Goal: Task Accomplishment & Management: Complete application form

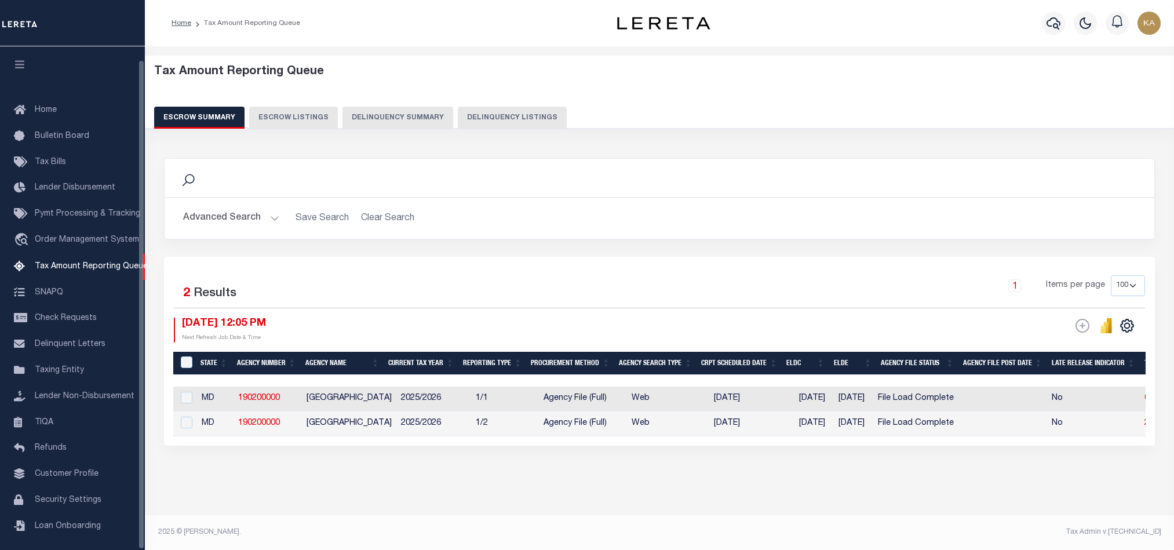
select select "100"
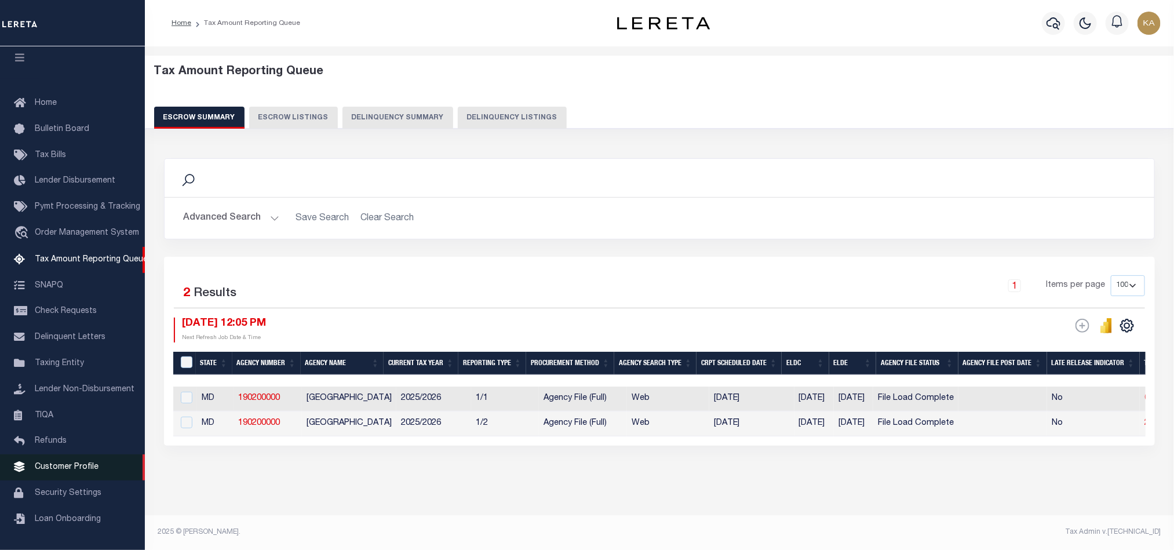
click at [70, 463] on span "Customer Profile" at bounding box center [67, 467] width 64 height 8
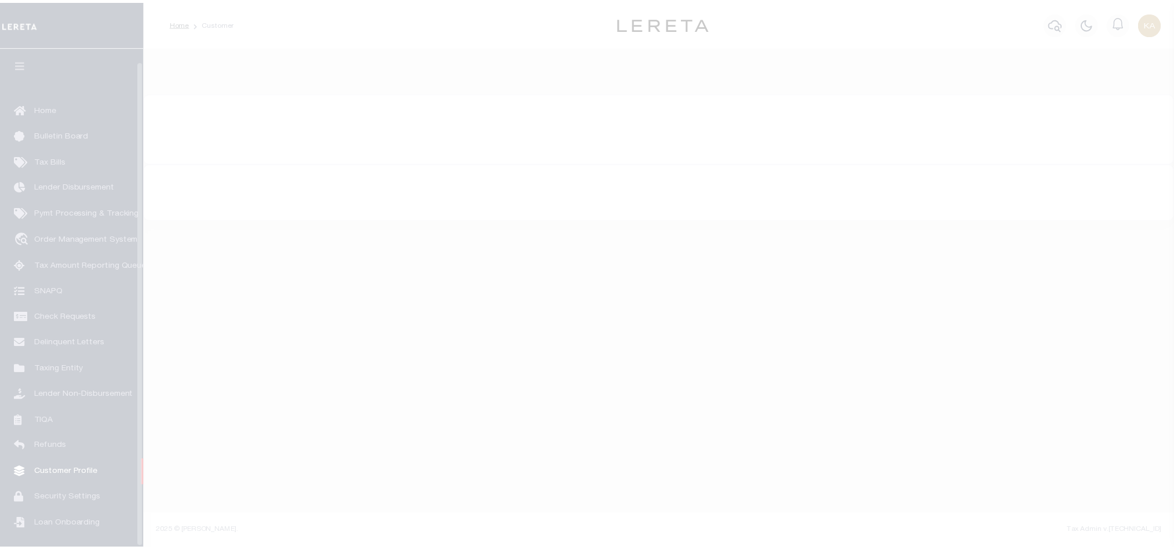
scroll to position [14, 0]
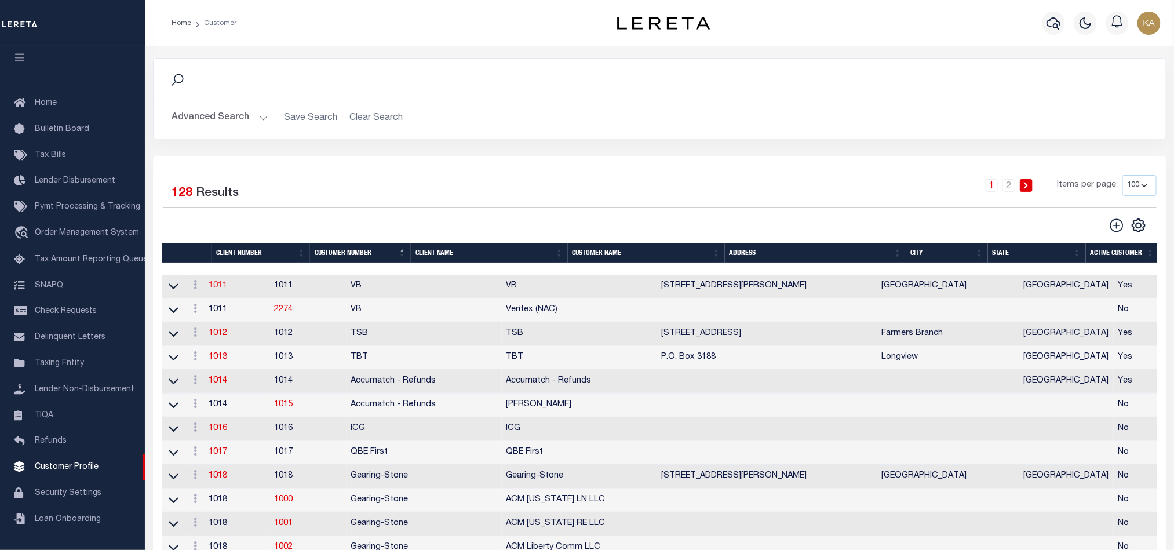
click at [227, 290] on link "1011" at bounding box center [218, 286] width 19 height 8
select select
type input "VB"
type input "1011"
type input "VB"
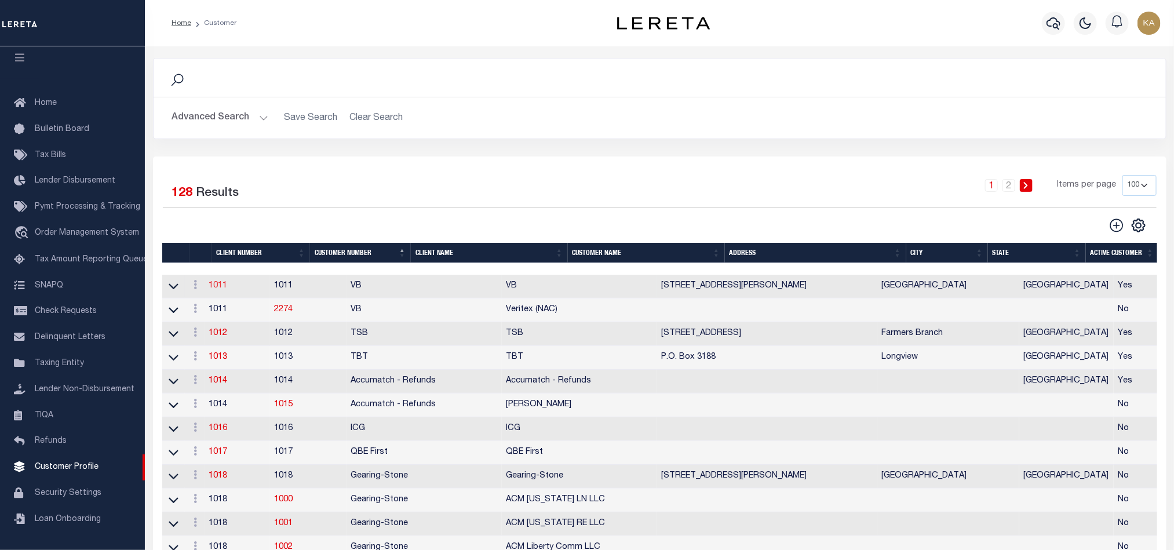
type input "Guy"
type input "Madison"
select select "Mixed Portfolio"
type input "Paula Kitchens"
type input "Beth Wiebe"
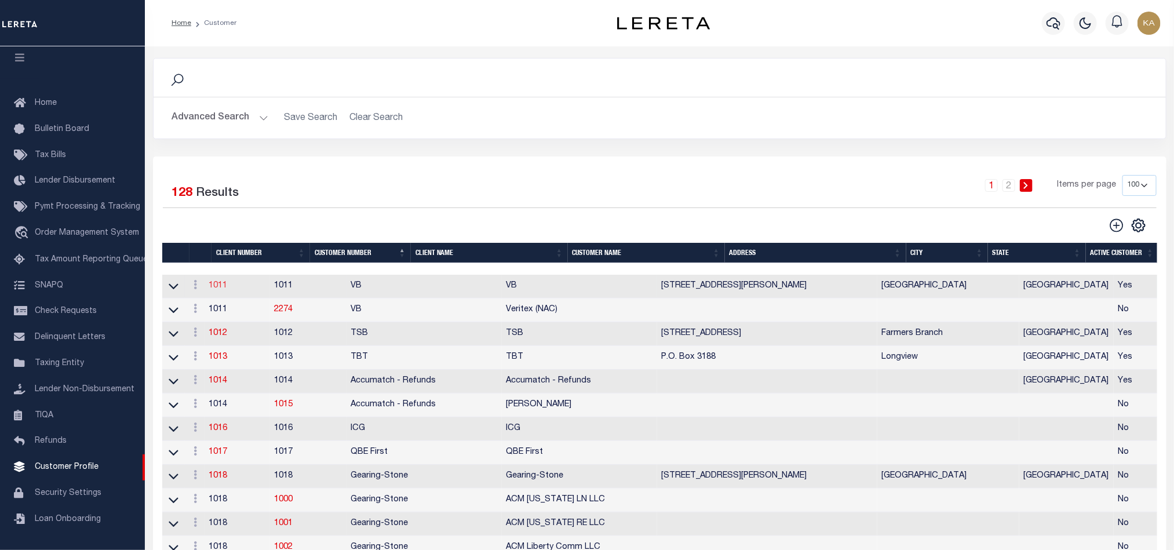
type input "11/17/2022"
select select "Tier 3"
checkbox input "true"
select select
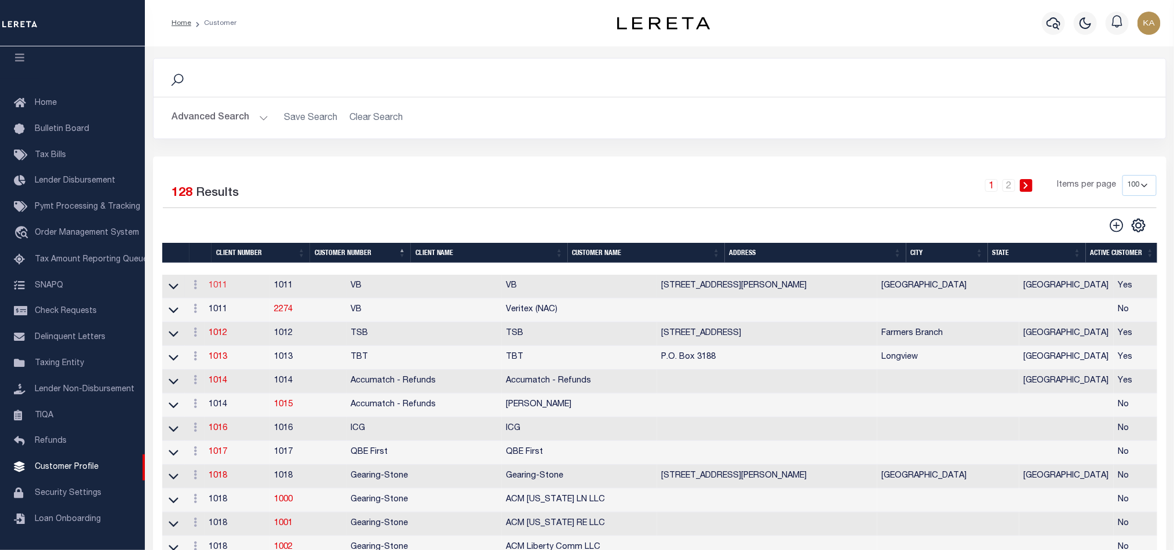
type textarea "$5 parcel fee for each parcel greater than 4."
type input "0"
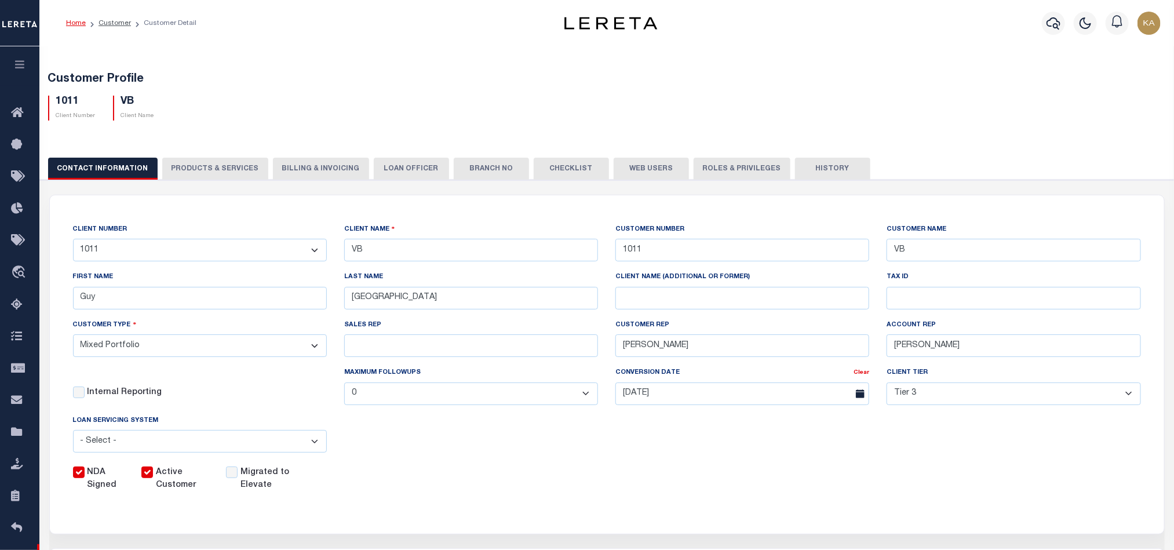
click at [235, 169] on button "PRODUCTS & SERVICES" at bounding box center [215, 169] width 106 height 22
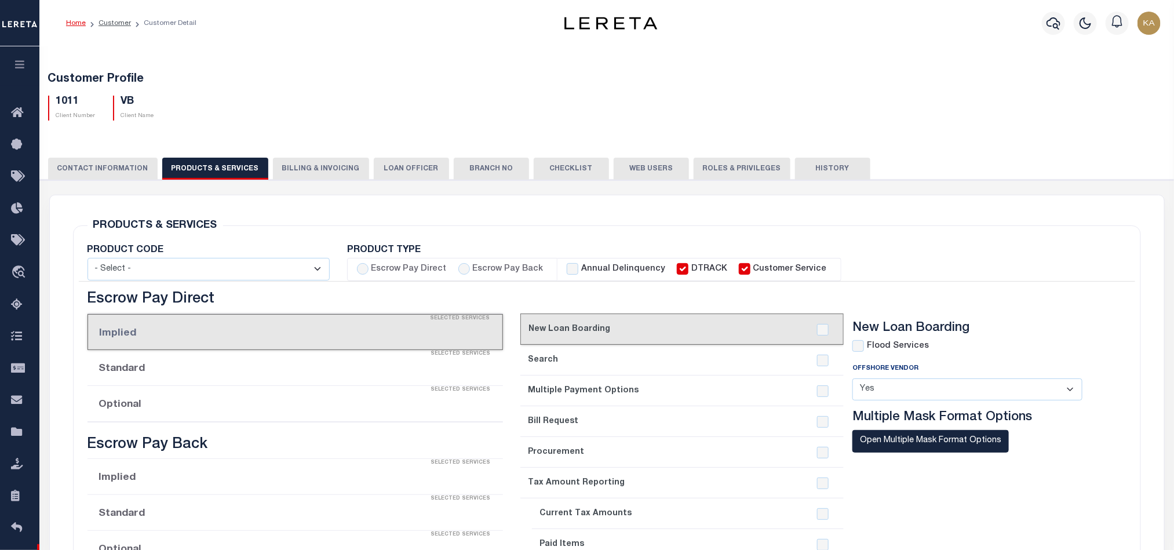
select select "STX"
radio input "true"
checkbox input "true"
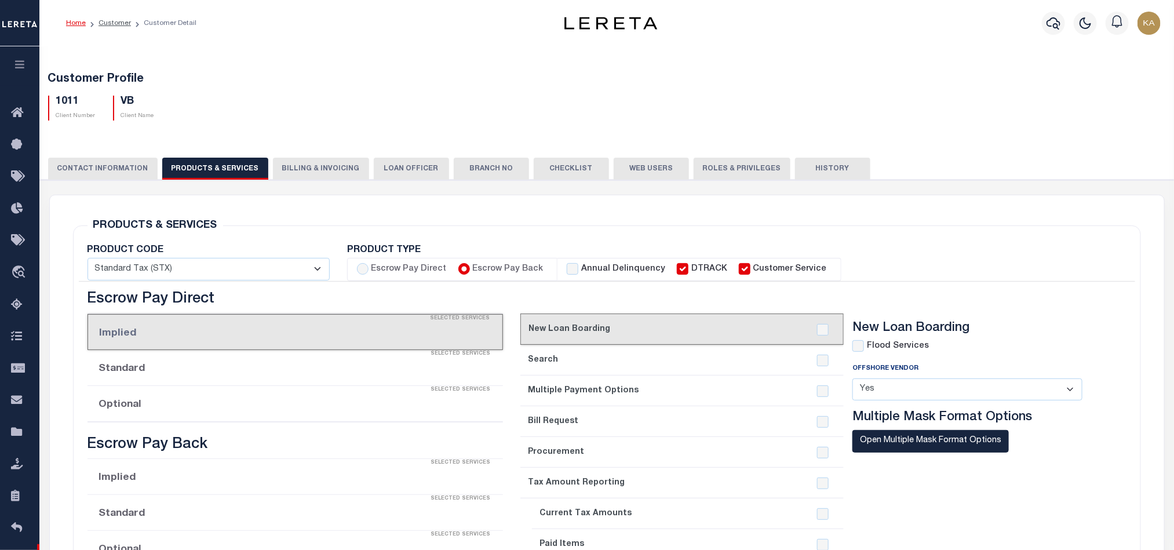
checkbox input "true"
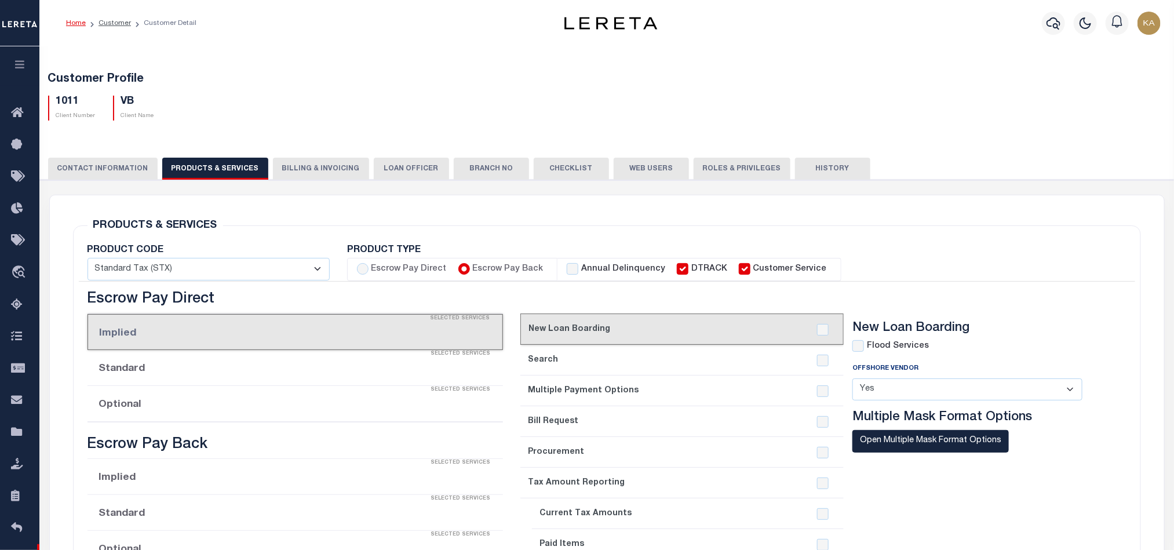
checkbox input "true"
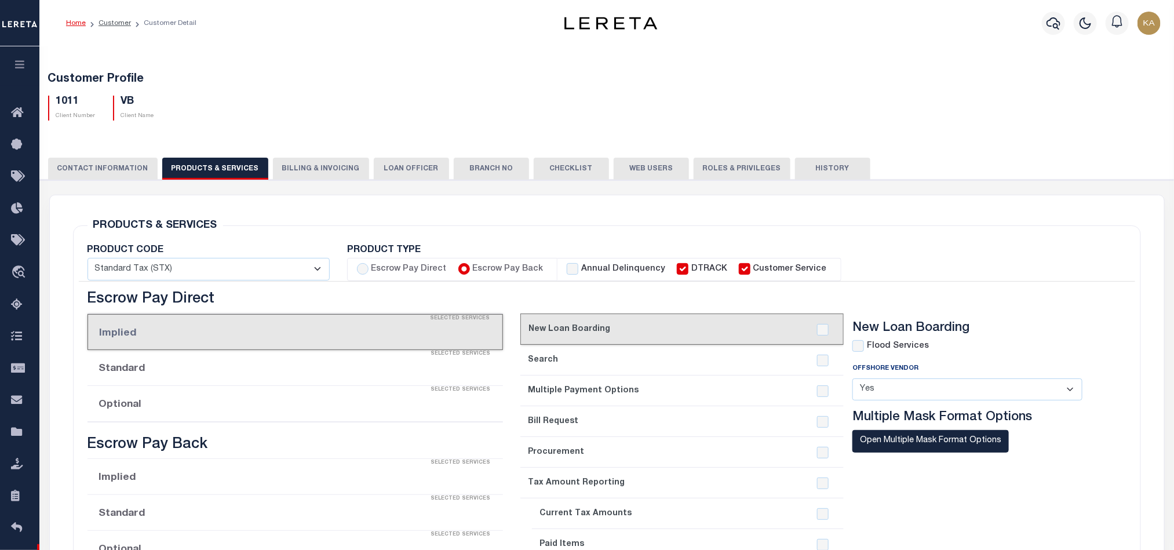
checkbox input "true"
